Goal: Register for event/course

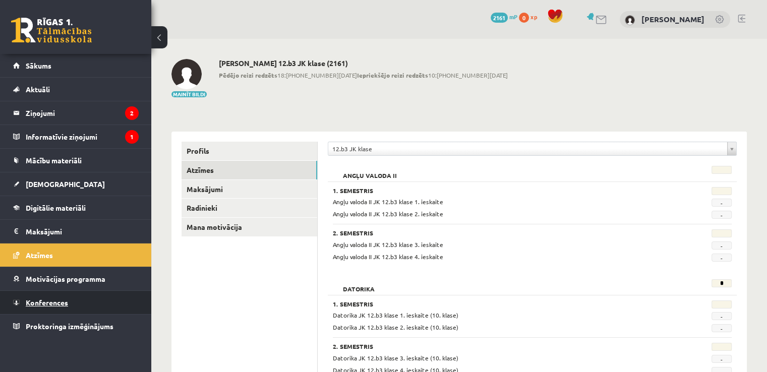
click at [65, 296] on link "Konferences" at bounding box center [76, 302] width 126 height 23
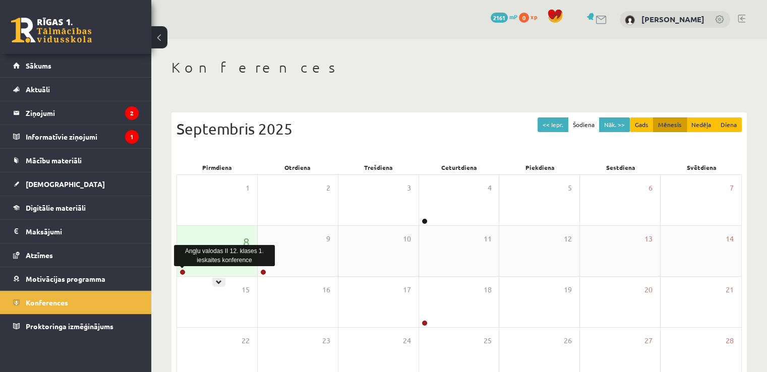
click at [181, 273] on link at bounding box center [183, 272] width 6 height 6
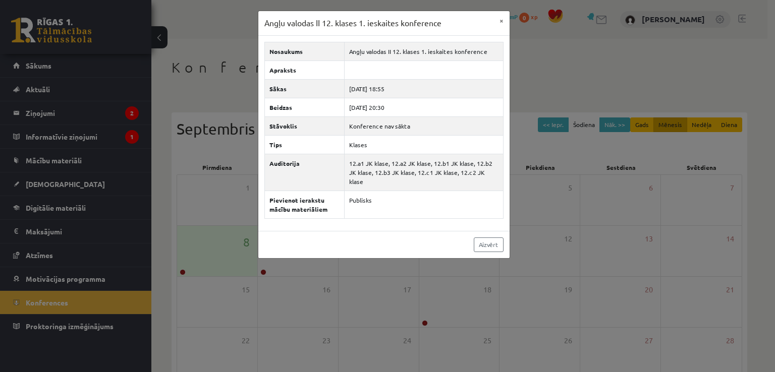
click at [319, 278] on div "Angļu valodas II 12. klases 1. ieskaites konference × Nosaukums Angļu valodas I…" at bounding box center [387, 186] width 775 height 372
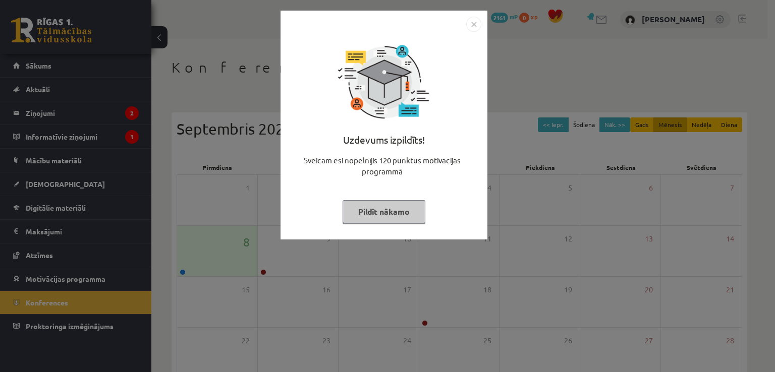
click at [473, 19] on img "Close" at bounding box center [473, 24] width 15 height 15
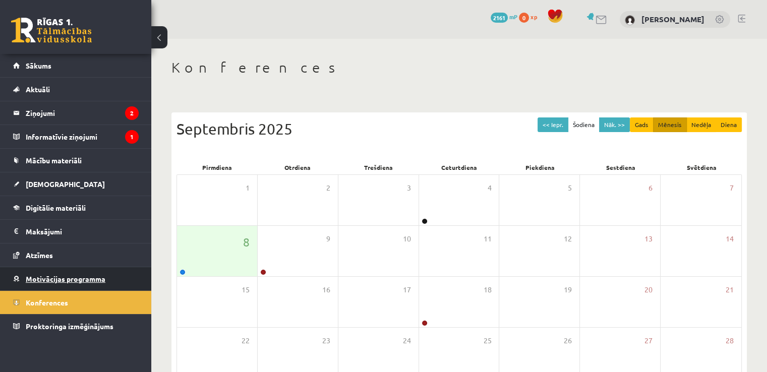
click at [73, 285] on link "Motivācijas programma" at bounding box center [76, 278] width 126 height 23
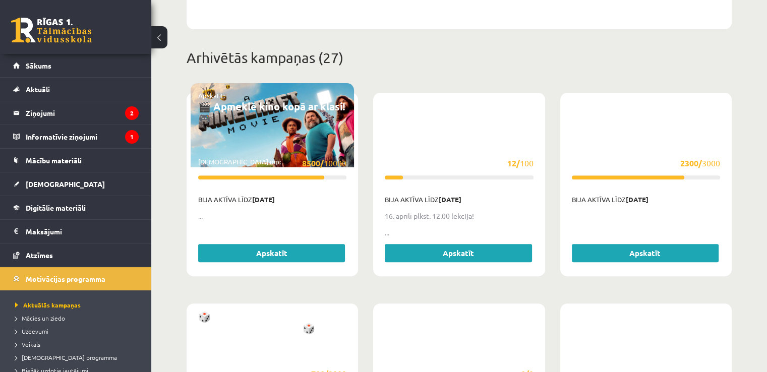
scroll to position [303, 0]
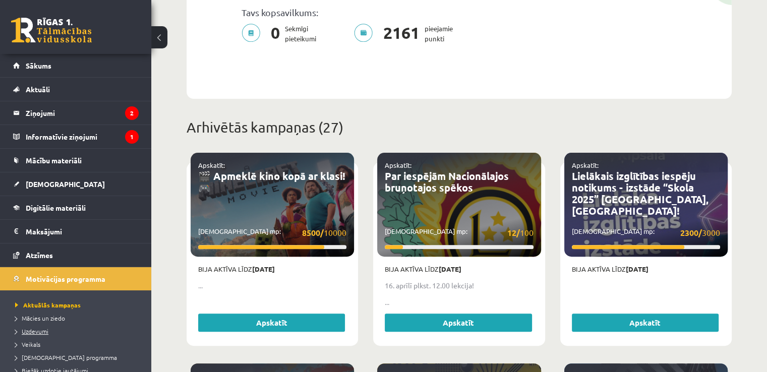
click at [33, 328] on span "Uzdevumi" at bounding box center [31, 331] width 33 height 8
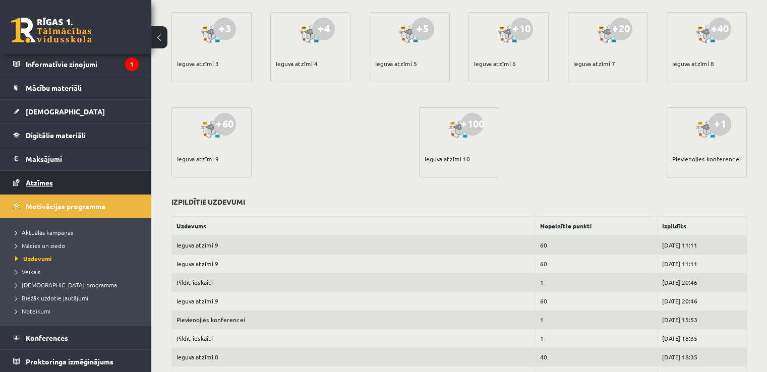
scroll to position [353, 0]
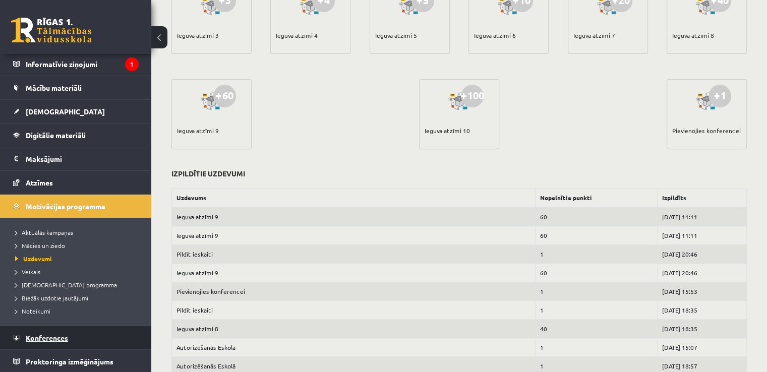
click at [76, 338] on link "Konferences" at bounding box center [76, 337] width 126 height 23
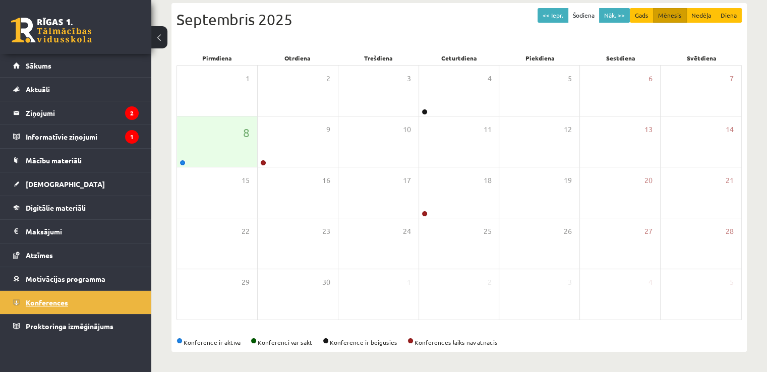
scroll to position [109, 0]
click at [67, 274] on span "Motivācijas programma" at bounding box center [66, 278] width 80 height 9
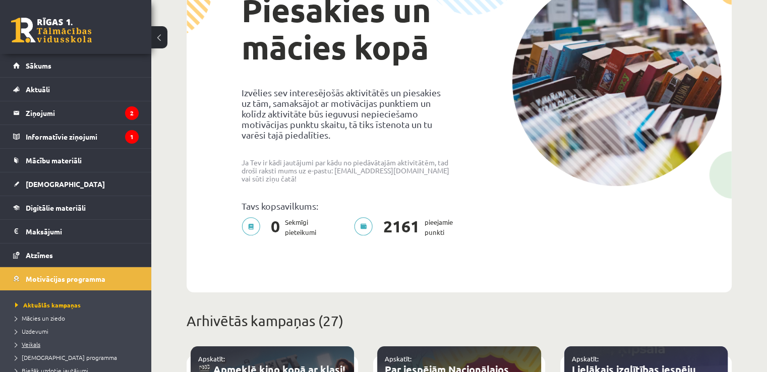
click at [34, 341] on span "Veikals" at bounding box center [27, 344] width 25 height 8
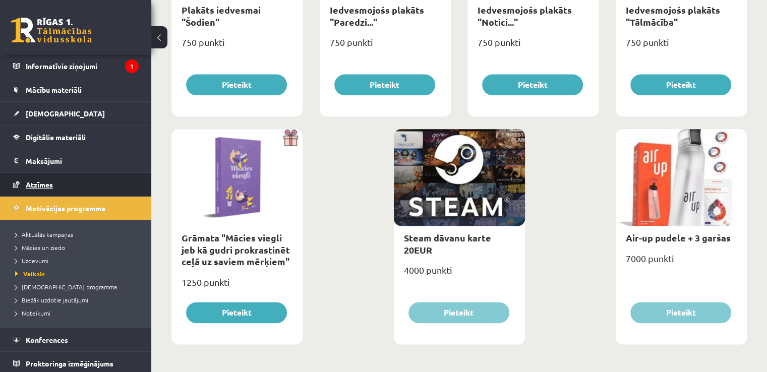
scroll to position [73, 0]
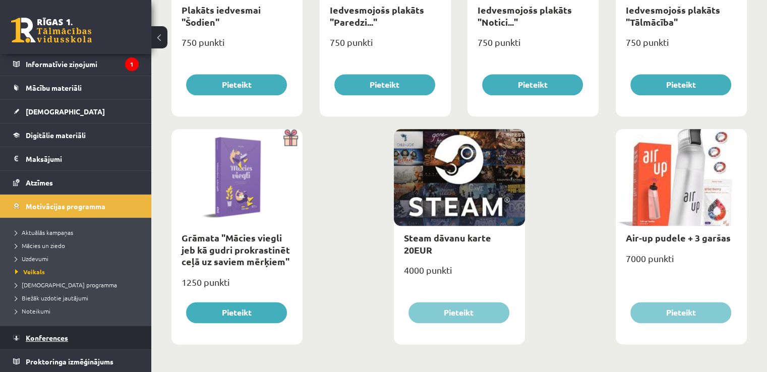
click at [43, 339] on span "Konferences" at bounding box center [47, 337] width 42 height 9
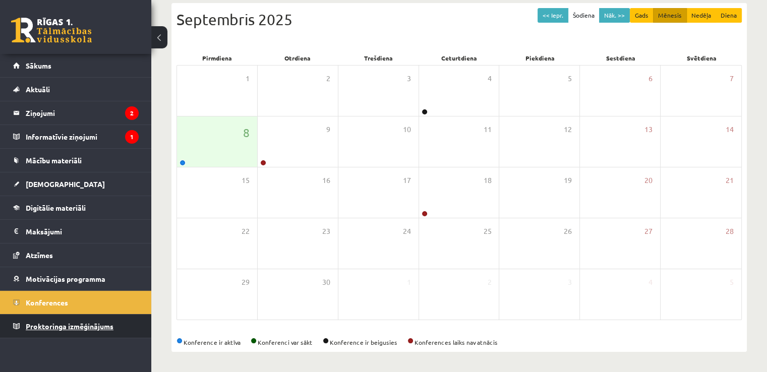
scroll to position [109, 0]
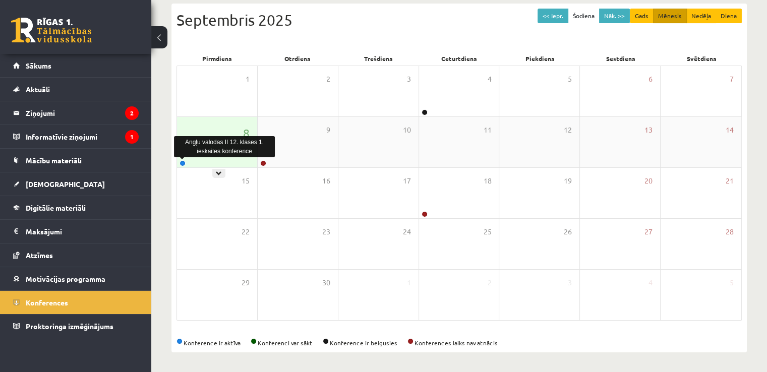
click at [181, 163] on link at bounding box center [183, 163] width 6 height 6
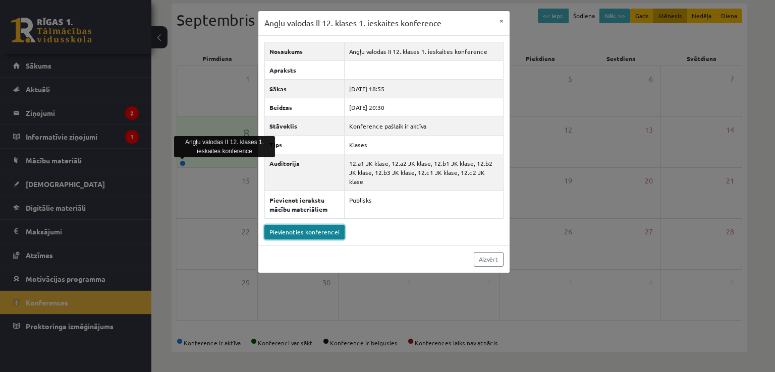
click at [314, 225] on link "Pievienoties konferencei" at bounding box center [304, 232] width 80 height 15
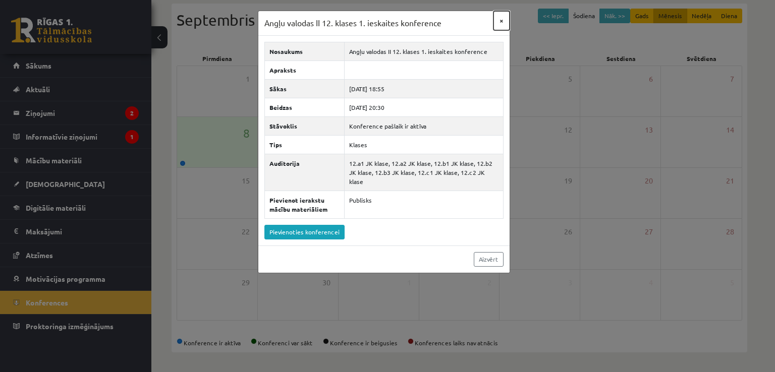
click at [500, 19] on button "×" at bounding box center [501, 20] width 16 height 19
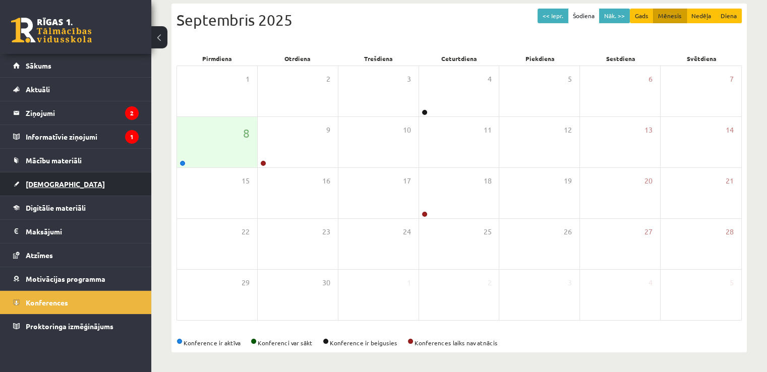
click at [73, 184] on link "[DEMOGRAPHIC_DATA]" at bounding box center [76, 183] width 126 height 23
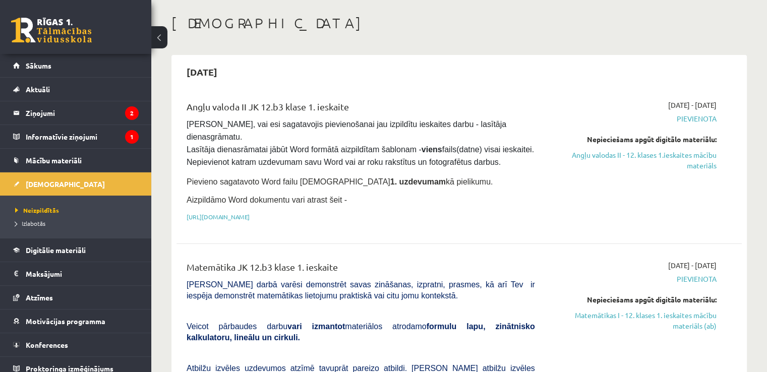
scroll to position [8, 0]
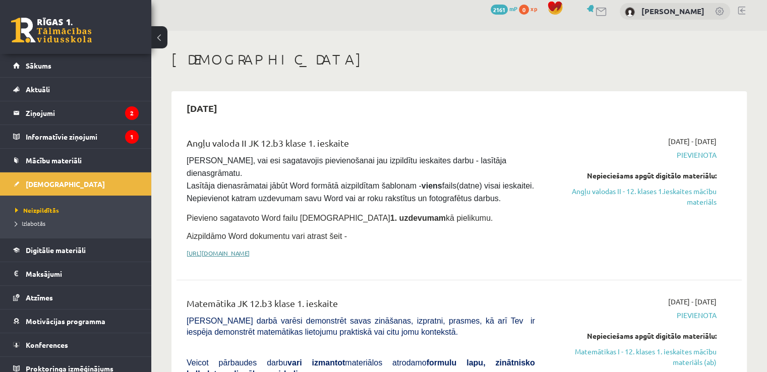
click at [232, 249] on link "https://drive.google.com/drive/folders/1IHE_ip15KOAbO2Se1NDGwZ2e__vlzPUf?usp=sh…" at bounding box center [218, 253] width 63 height 8
click at [468, 157] on span "Pārliecinies, vai esi sagatavojis pievienošanai jau izpildītu ieskaites darbu -…" at bounding box center [361, 179] width 349 height 46
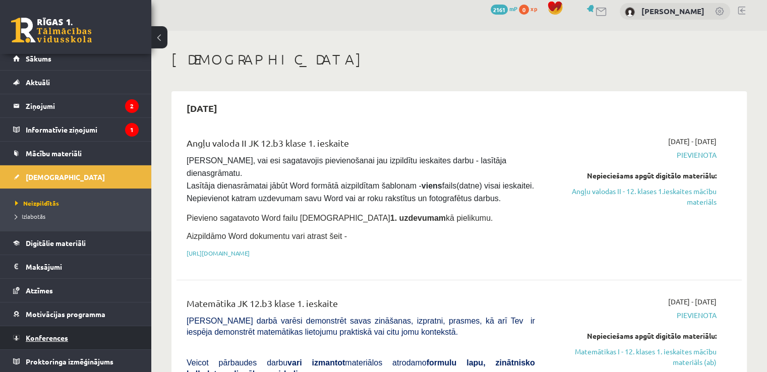
click at [67, 335] on span "Konferences" at bounding box center [47, 337] width 42 height 9
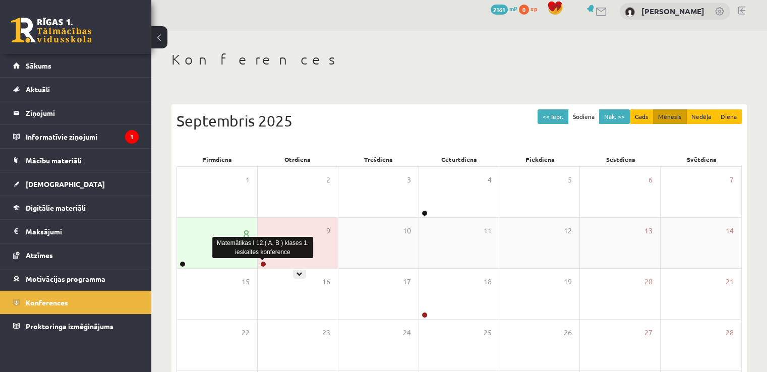
click at [264, 264] on link at bounding box center [263, 264] width 6 height 6
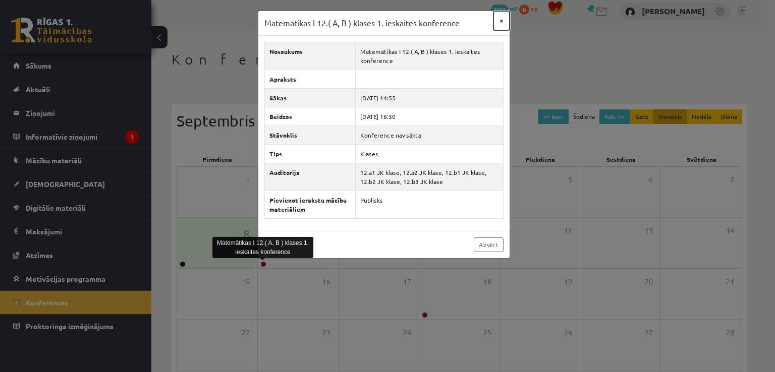
click at [500, 19] on button "×" at bounding box center [501, 20] width 16 height 19
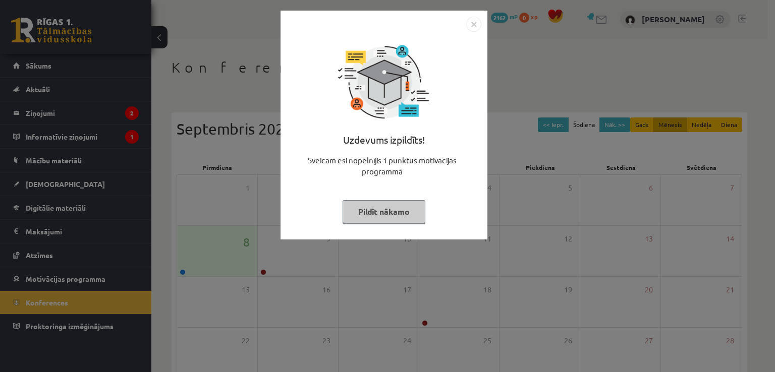
click at [471, 30] on img "Close" at bounding box center [473, 24] width 15 height 15
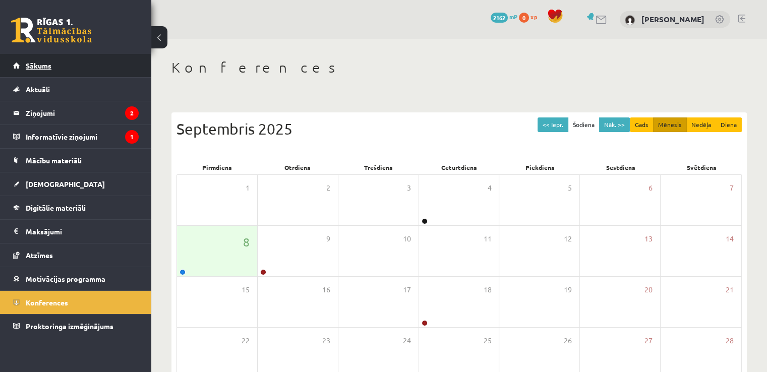
click at [58, 70] on link "Sākums" at bounding box center [76, 65] width 126 height 23
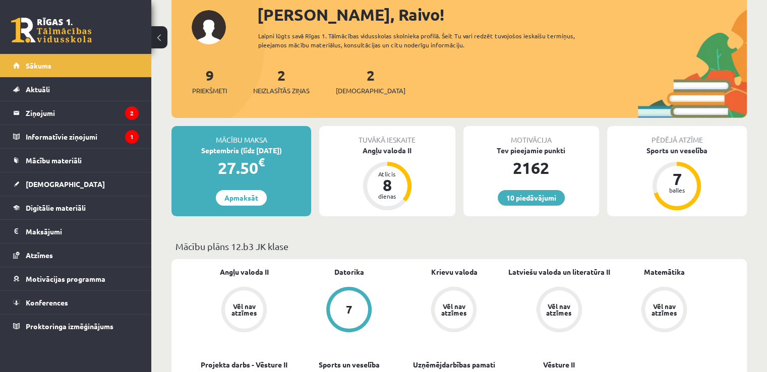
scroll to position [101, 0]
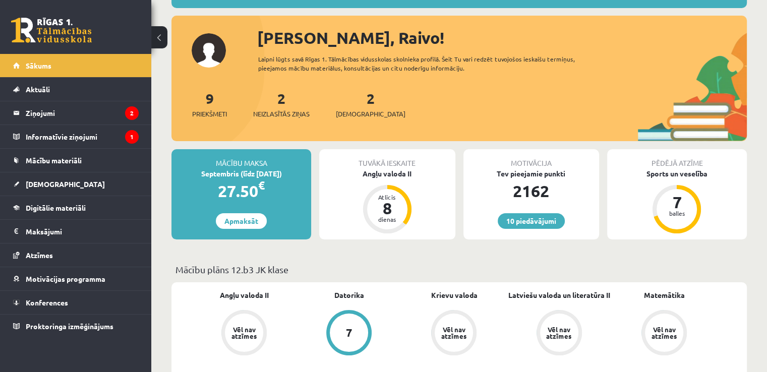
click at [288, 106] on div "2 Neizlasītās ziņas" at bounding box center [281, 103] width 56 height 31
click at [287, 98] on link "2 Neizlasītās ziņas" at bounding box center [281, 104] width 56 height 30
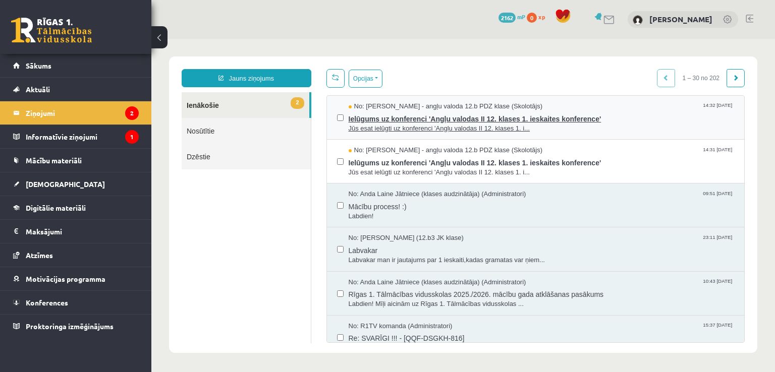
click at [421, 130] on span "Jūs esat ielūgti uz konferenci 'Angļu valodas II 12. klases 1. i..." at bounding box center [541, 129] width 386 height 10
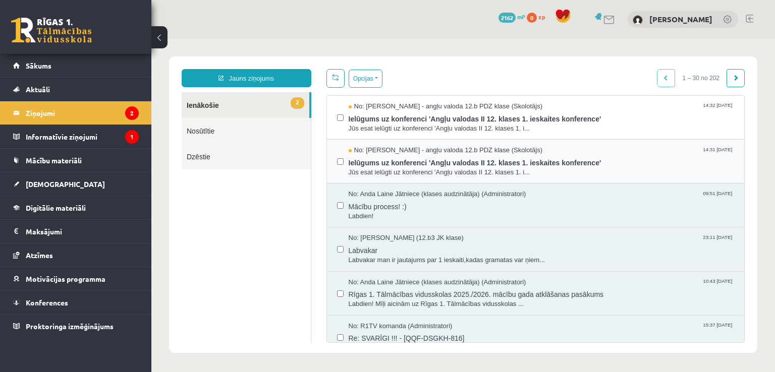
click at [399, 182] on div "No: Agnese Vaškūna - angļu valoda 12.b PDZ klase (Skolotājs) 14:31 08/09/2025 I…" at bounding box center [536, 162] width 418 height 44
click at [396, 173] on span "Jūs esat ielūgti uz konferenci 'Angļu valodas II 12. klases 1. i..." at bounding box center [541, 173] width 386 height 10
